Goal: Information Seeking & Learning: Learn about a topic

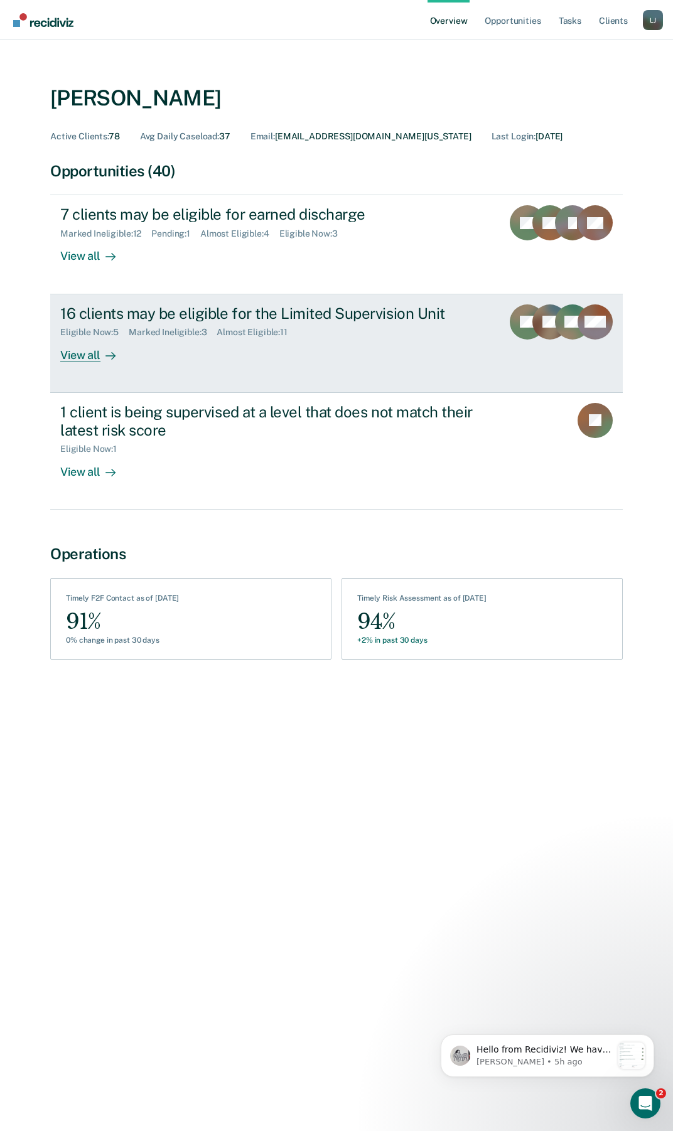
click at [75, 358] on div "View all" at bounding box center [95, 350] width 70 height 24
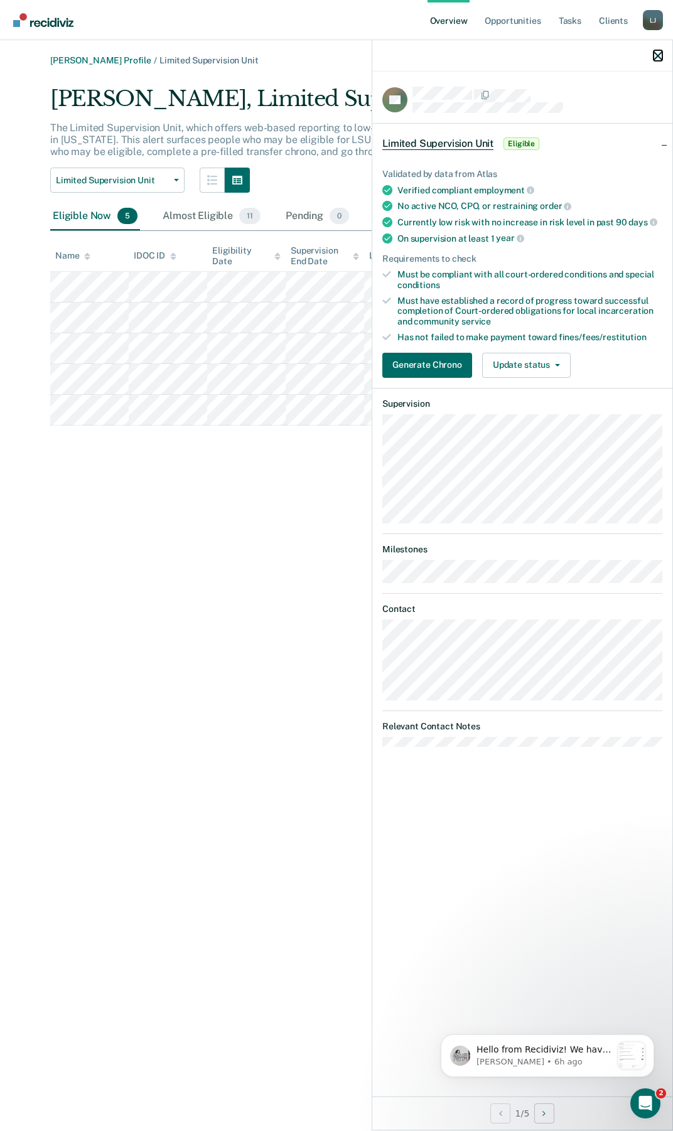
click at [662, 58] on icon "button" at bounding box center [657, 55] width 9 height 9
